Goal: Communication & Community: Answer question/provide support

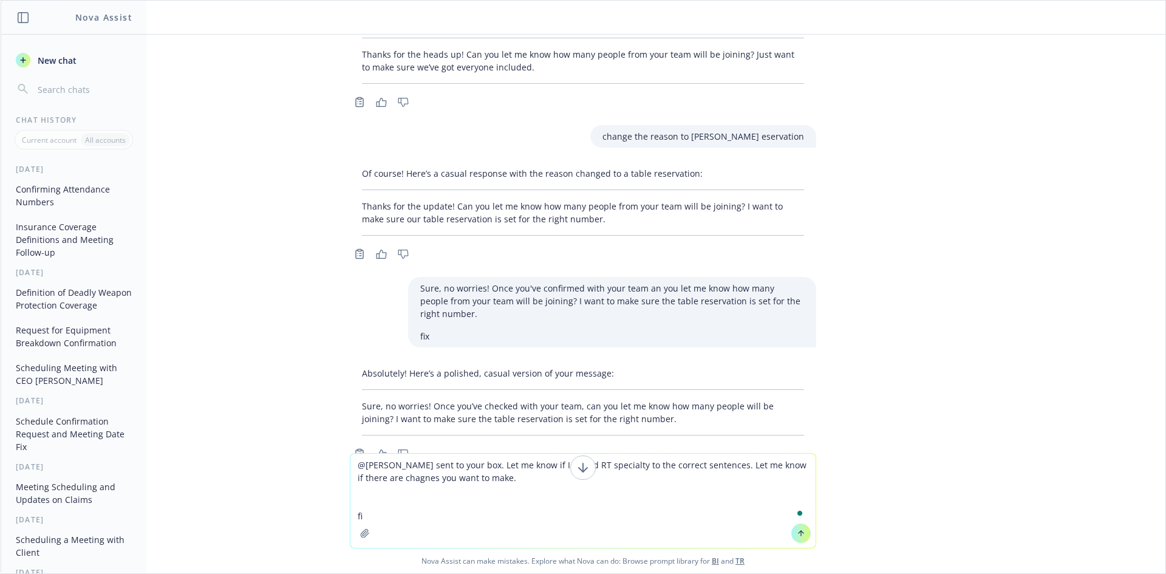
type textarea "@[PERSON_NAME] sent to your box. Let me know if I added RT specialty to the cor…"
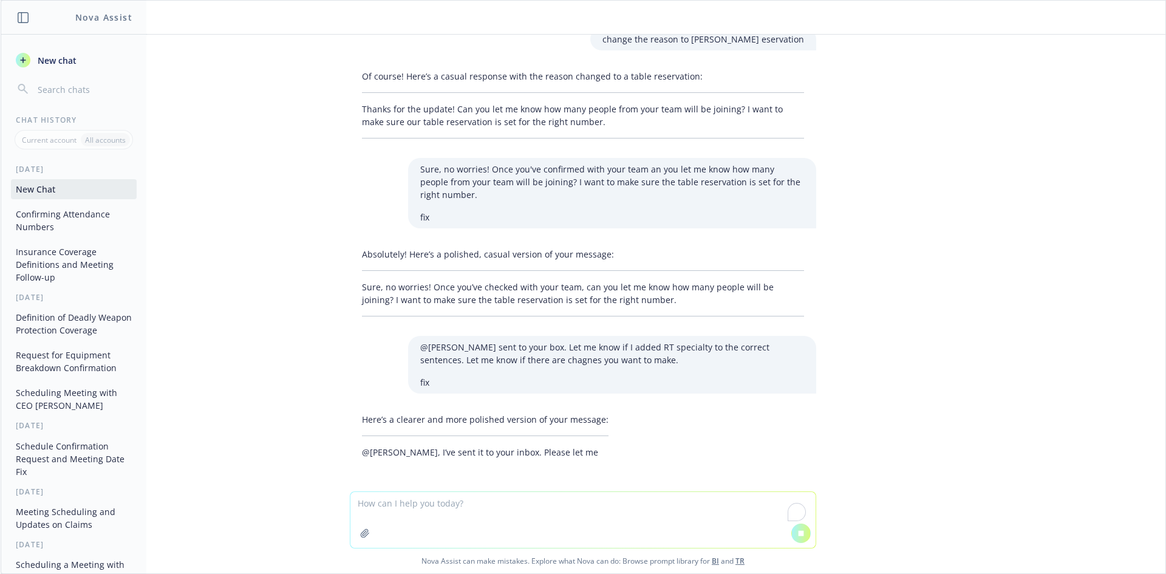
scroll to position [335, 0]
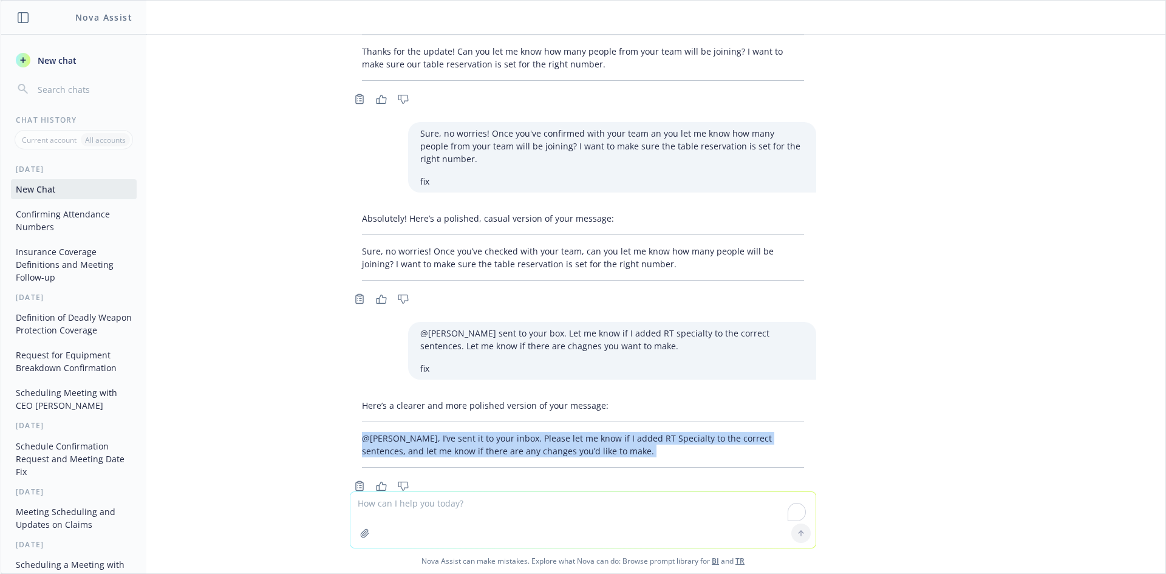
drag, startPoint x: 352, startPoint y: 444, endPoint x: 701, endPoint y: 463, distance: 349.3
click at [701, 463] on div "Here’s a clearer and more polished version of your message: @[PERSON_NAME], I’v…" at bounding box center [583, 444] width 467 height 100
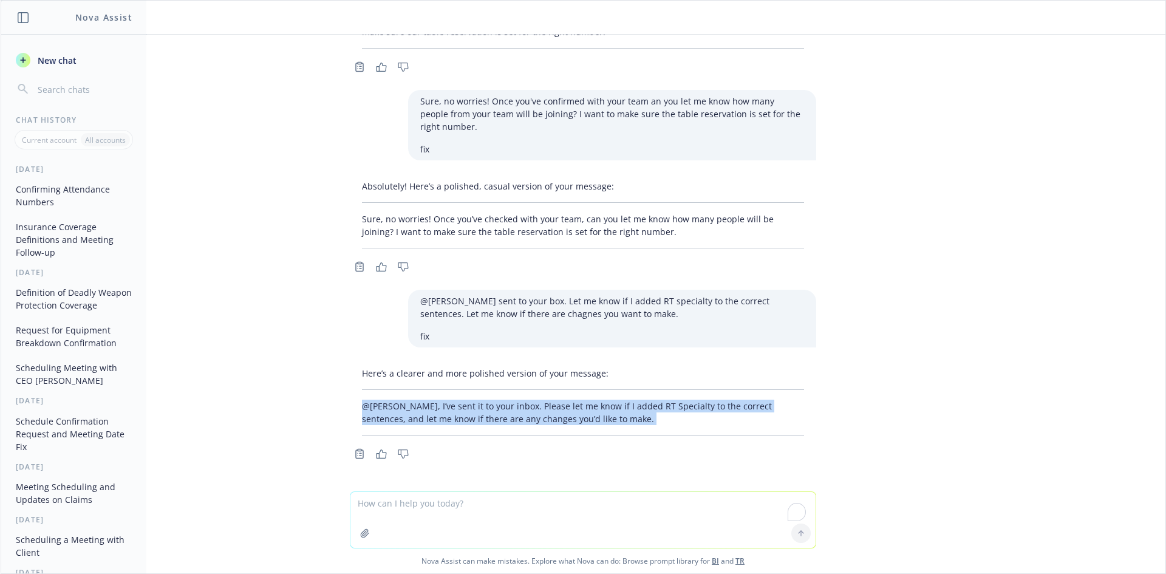
click at [638, 424] on p "@[PERSON_NAME], I’ve sent it to your inbox. Please let me know if I added RT Sp…" at bounding box center [583, 413] width 442 height 26
click at [425, 421] on p "@[PERSON_NAME], I’ve sent it to your inbox. Please let me know if I added RT Sp…" at bounding box center [583, 413] width 442 height 26
drag, startPoint x: 648, startPoint y: 409, endPoint x: 377, endPoint y: 405, distance: 271.0
click at [362, 405] on p "@[PERSON_NAME], I’ve sent it to your inbox. Please let me know if I added RT Sp…" at bounding box center [583, 413] width 442 height 26
drag, startPoint x: 600, startPoint y: 420, endPoint x: 355, endPoint y: 403, distance: 245.4
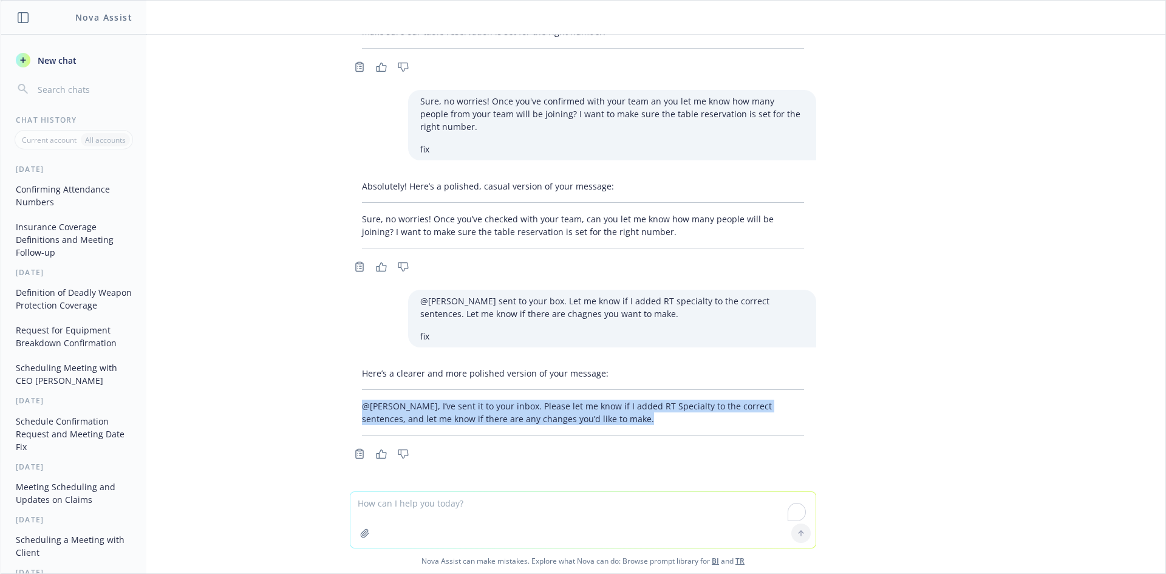
click at [362, 403] on p "@[PERSON_NAME], I’ve sent it to your inbox. Please let me know if I added RT Sp…" at bounding box center [583, 413] width 442 height 26
copy p "@[PERSON_NAME], I’ve sent it to your inbox. Please let me know if I added RT Sp…"
